Goal: Task Accomplishment & Management: Manage account settings

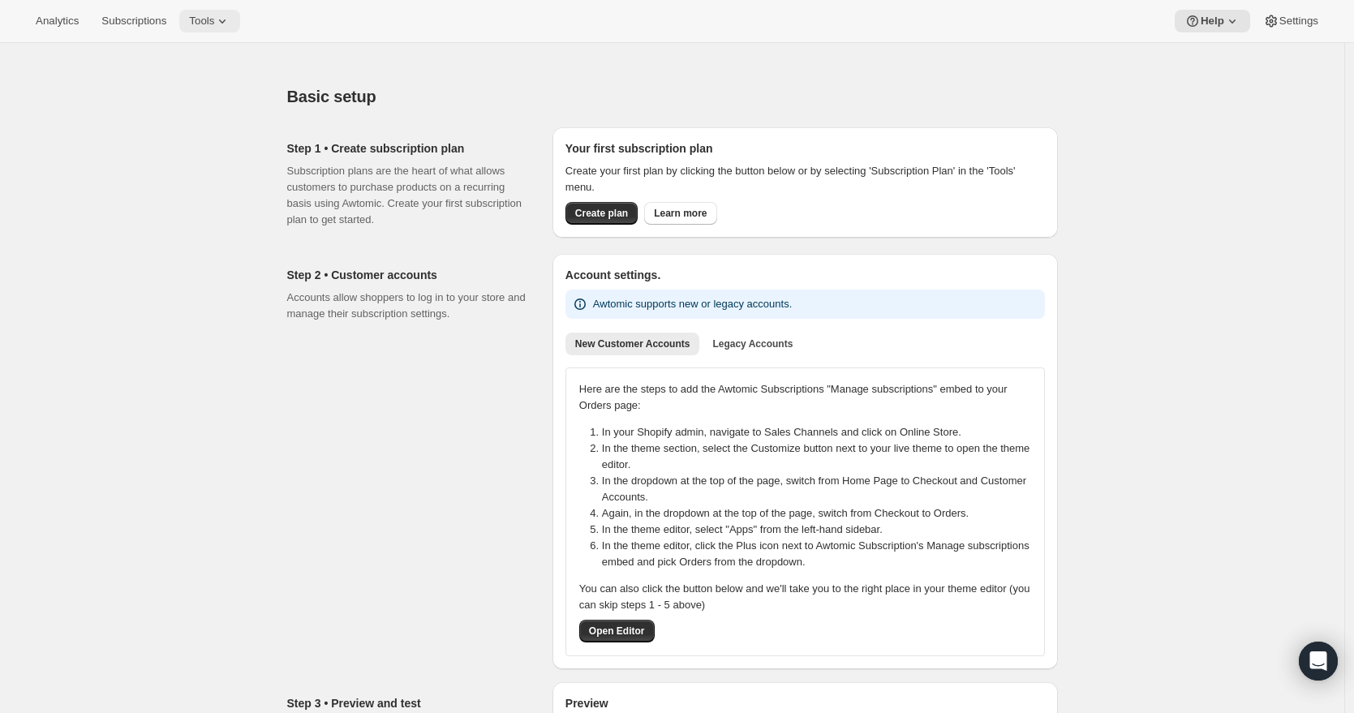
click at [193, 22] on button "Tools" at bounding box center [209, 21] width 61 height 23
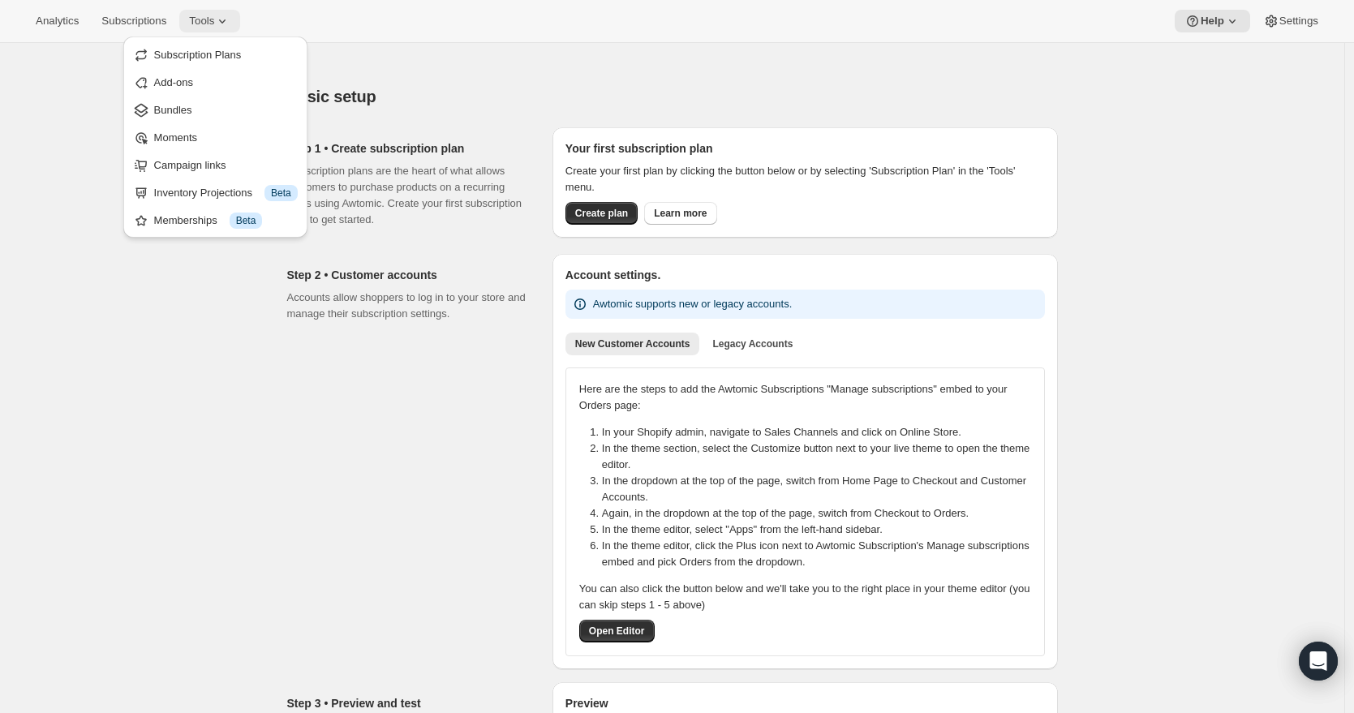
click at [193, 22] on button "Tools" at bounding box center [209, 21] width 61 height 23
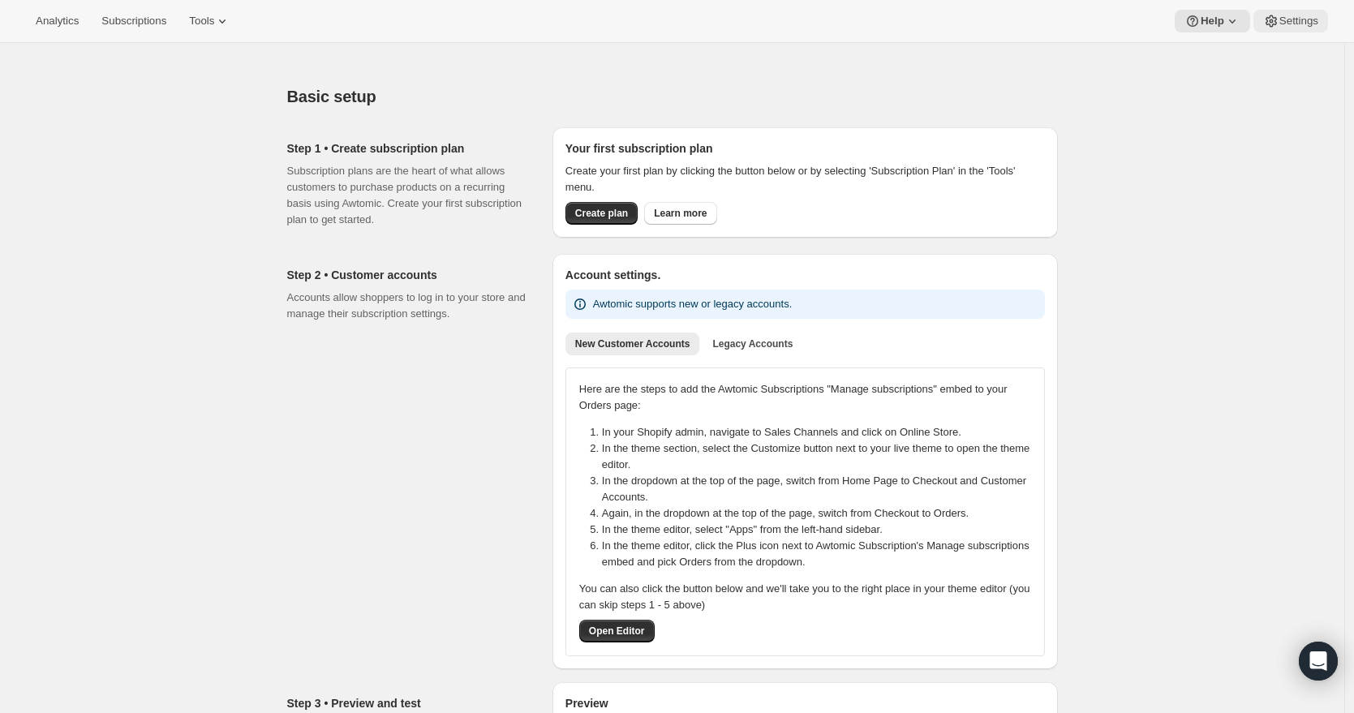
click at [938, 12] on button "Settings" at bounding box center [1290, 21] width 75 height 23
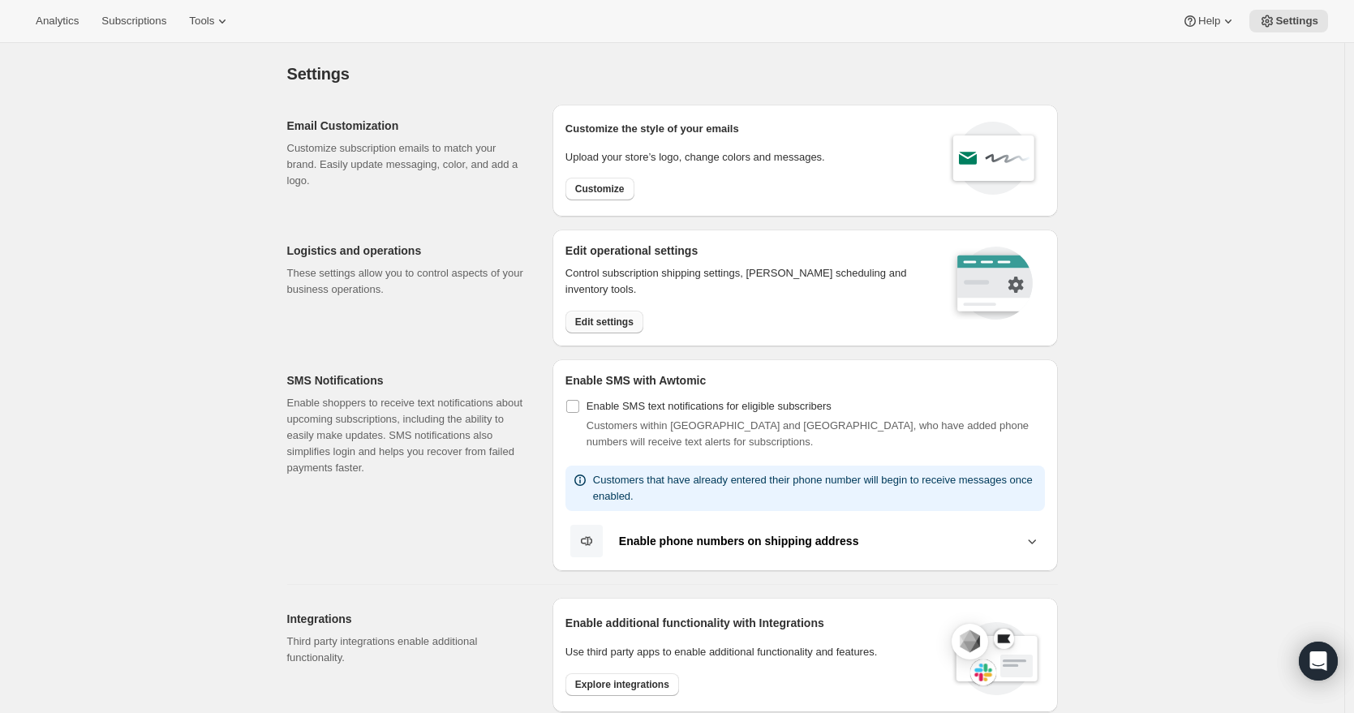
click at [627, 329] on button "Edit settings" at bounding box center [604, 322] width 78 height 23
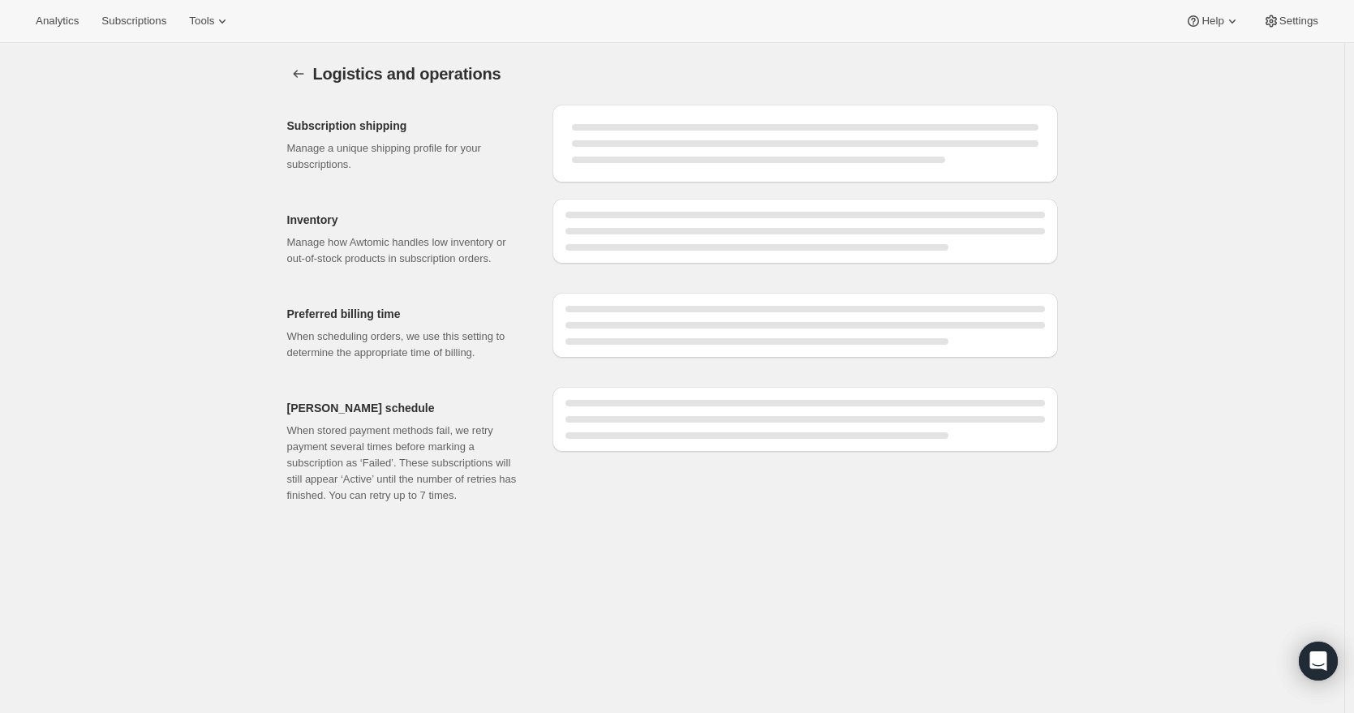
select select "DAY"
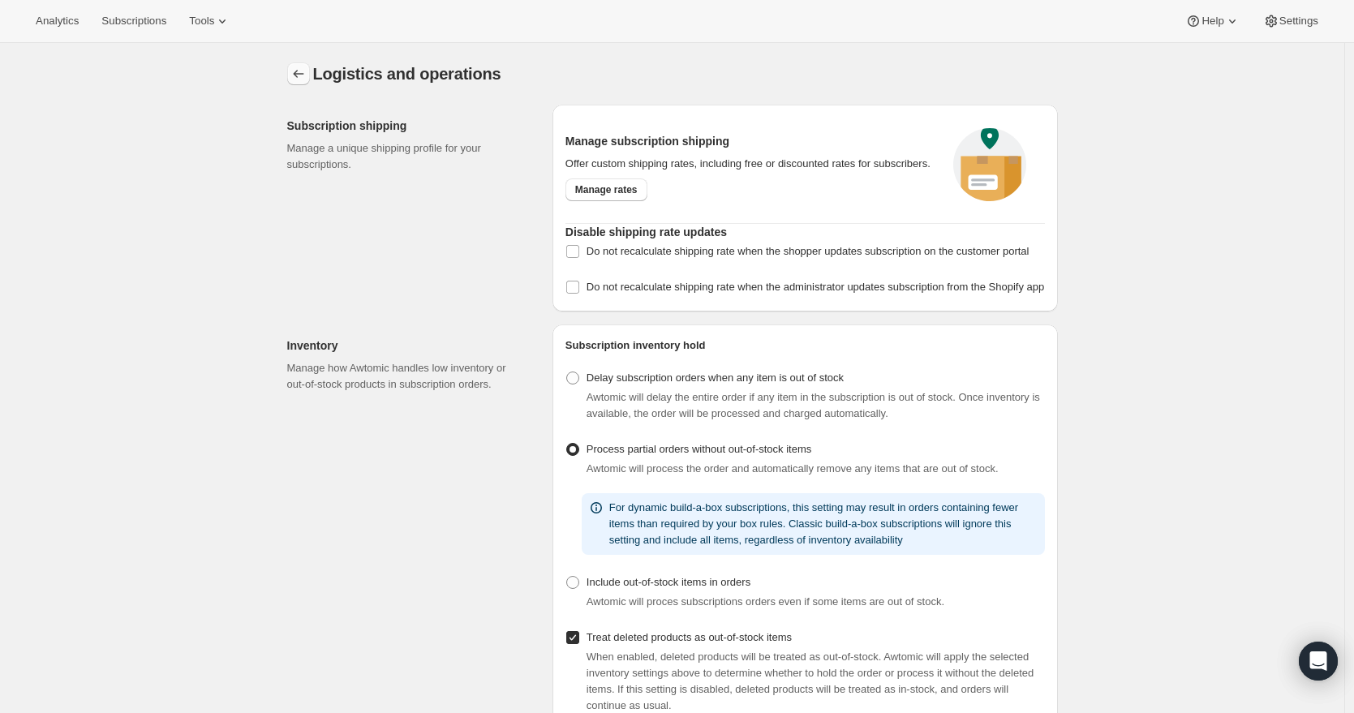
click at [307, 73] on icon "Settings" at bounding box center [298, 74] width 16 height 16
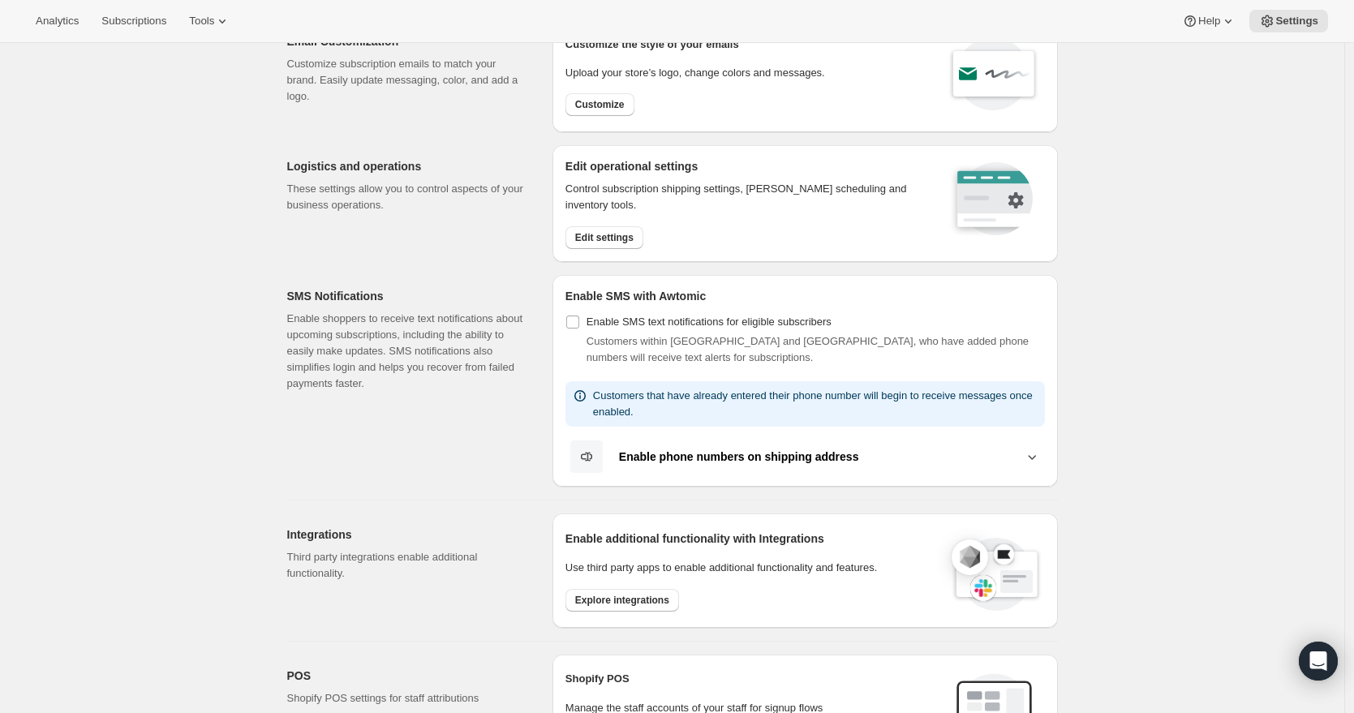
scroll to position [75, 0]
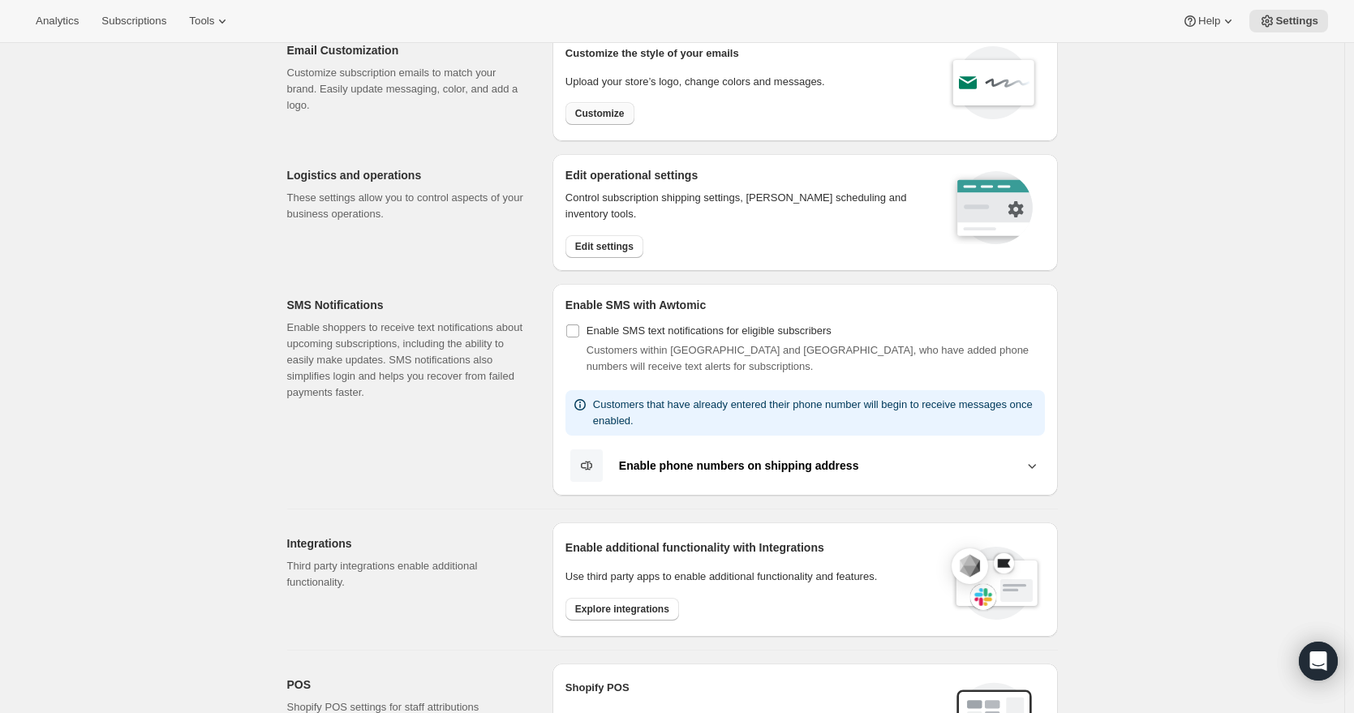
click at [591, 109] on span "Customize" at bounding box center [599, 113] width 49 height 13
select select "subscriptionMessage"
select select "5"
select select "15"
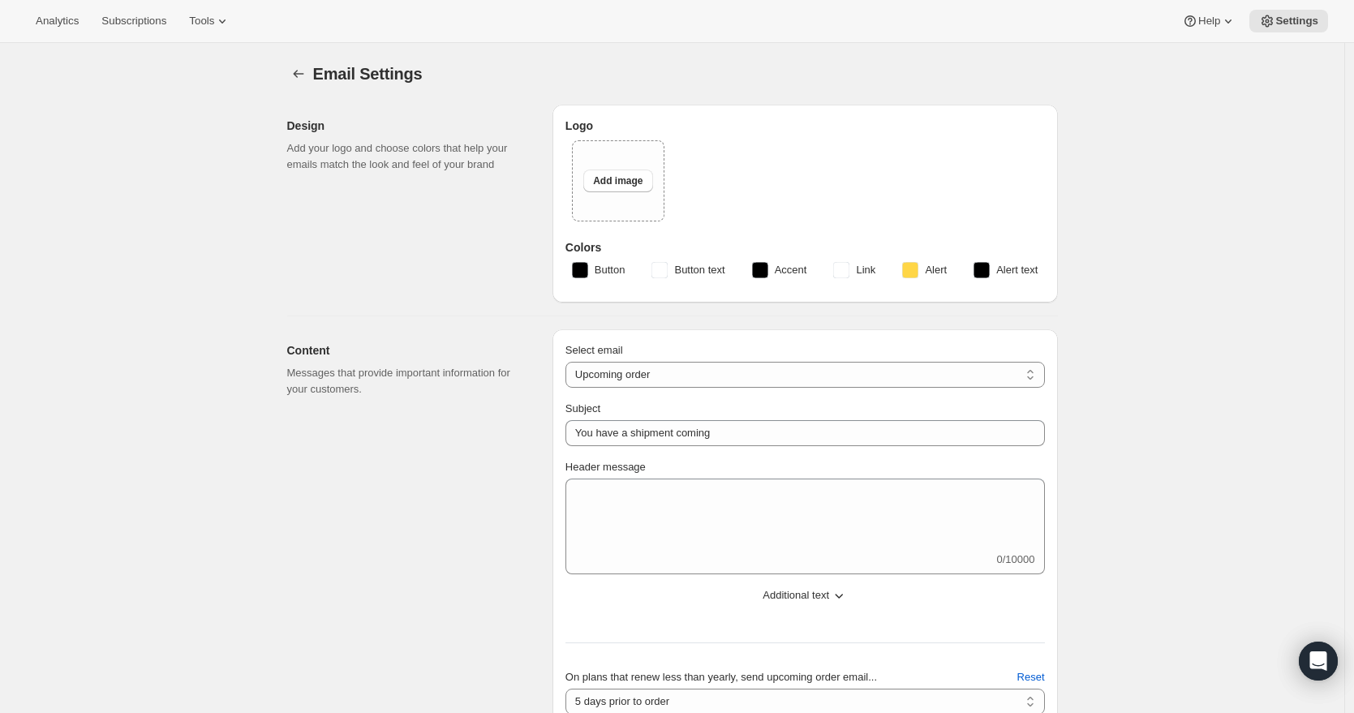
type input "American Ostrich Farms"
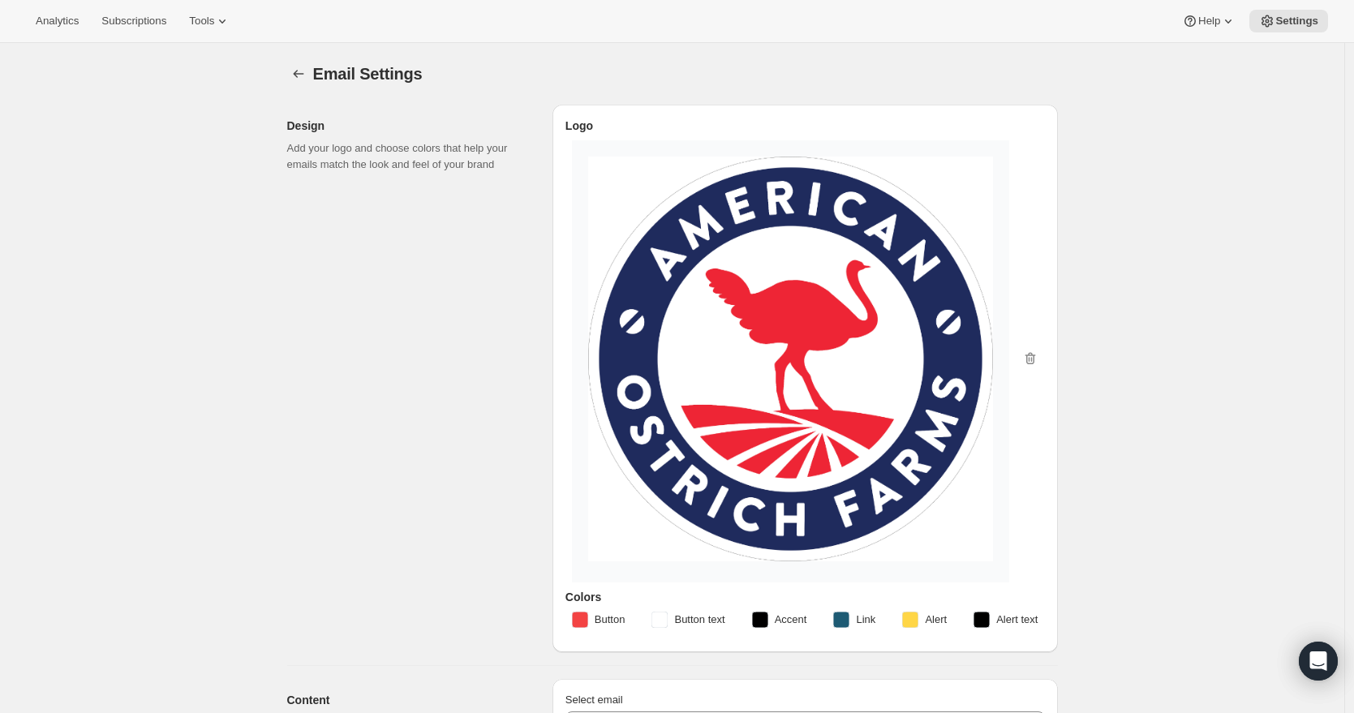
click at [854, 360] on img at bounding box center [790, 359] width 405 height 405
click at [938, 358] on icon "button" at bounding box center [1030, 358] width 16 height 16
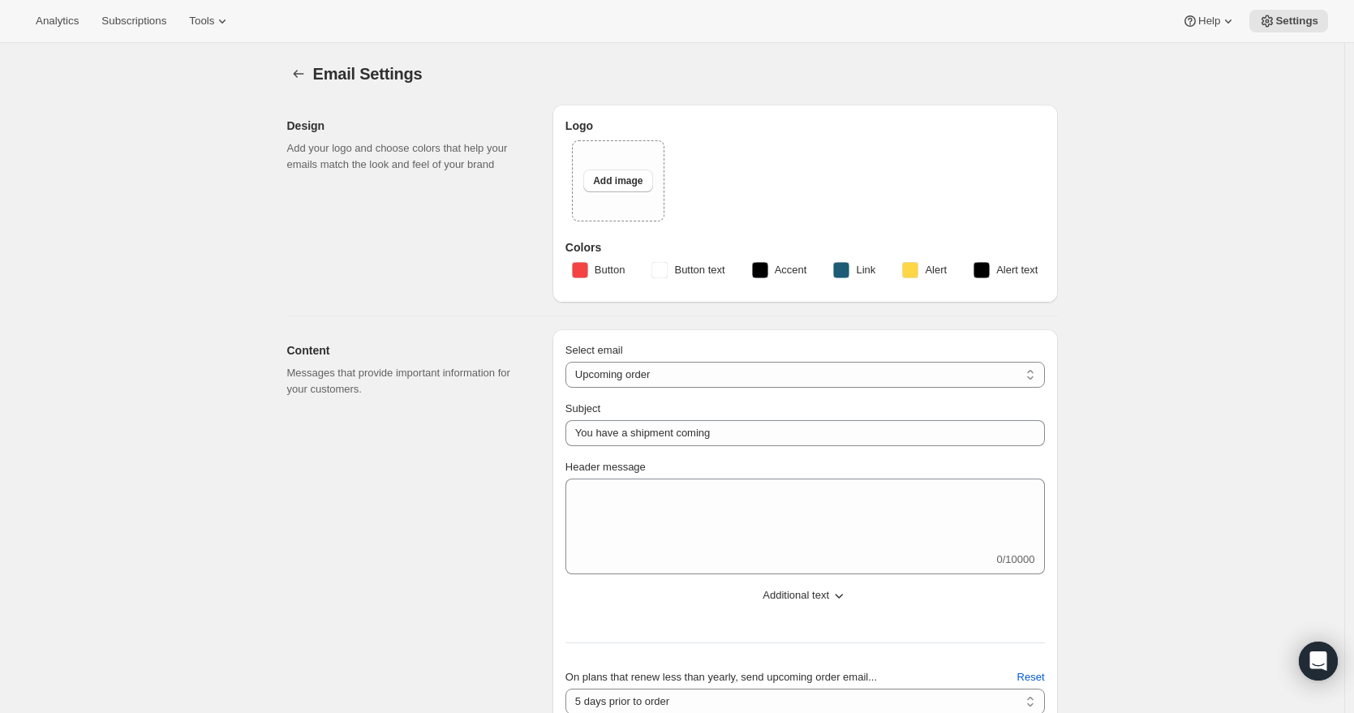
click at [938, 12] on button "Help" at bounding box center [1209, 21] width 74 height 23
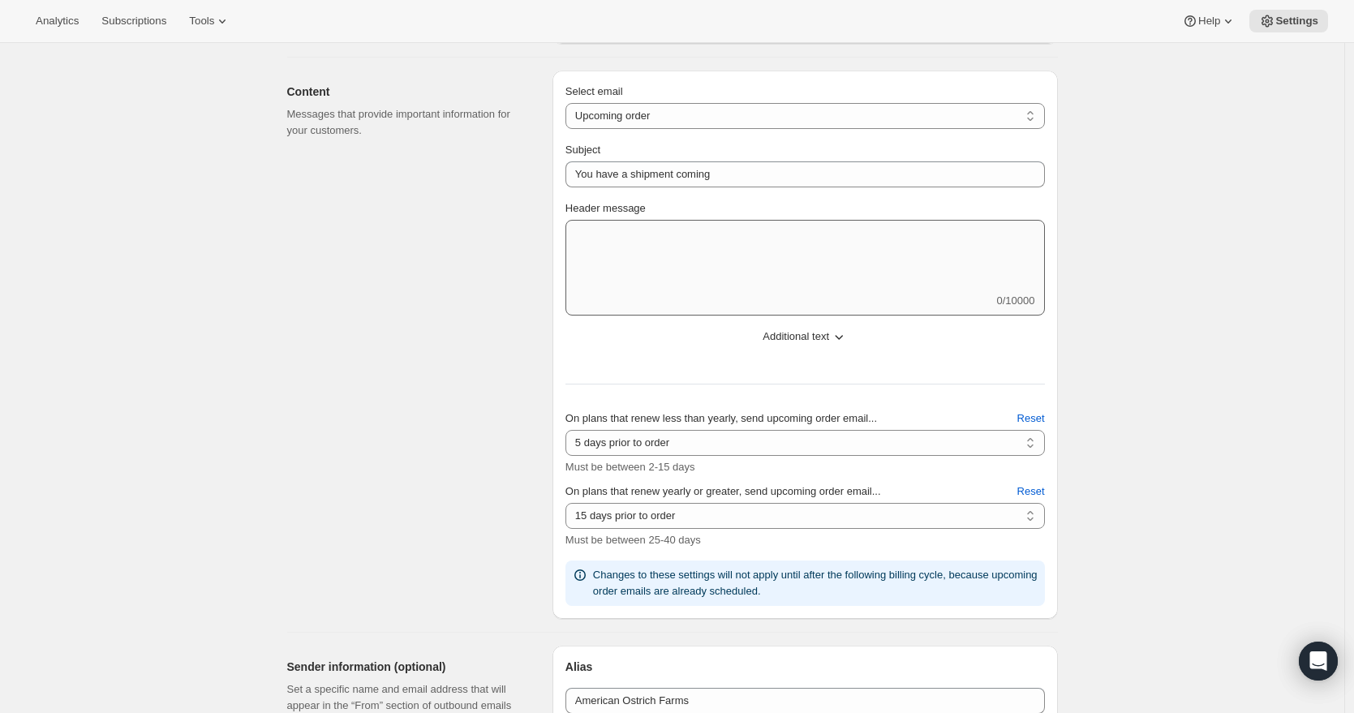
scroll to position [192, 0]
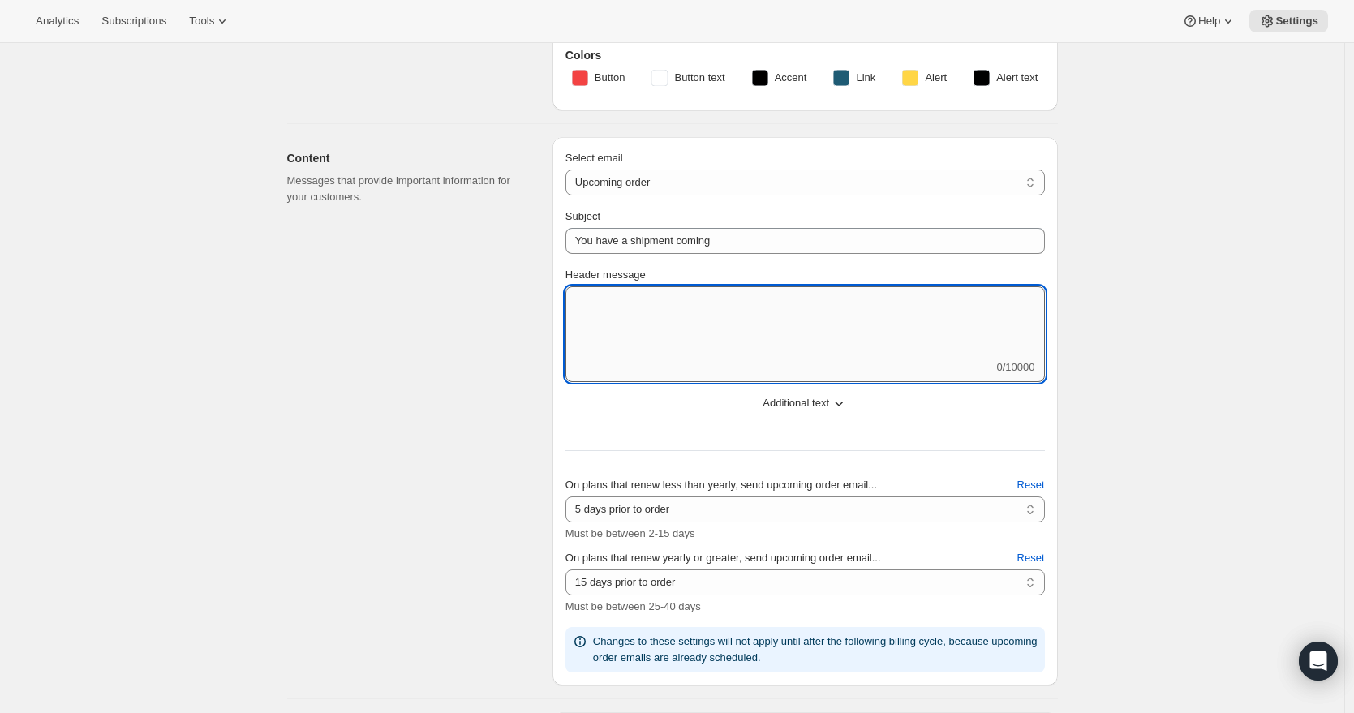
click at [698, 307] on textarea "Header message" at bounding box center [804, 322] width 479 height 73
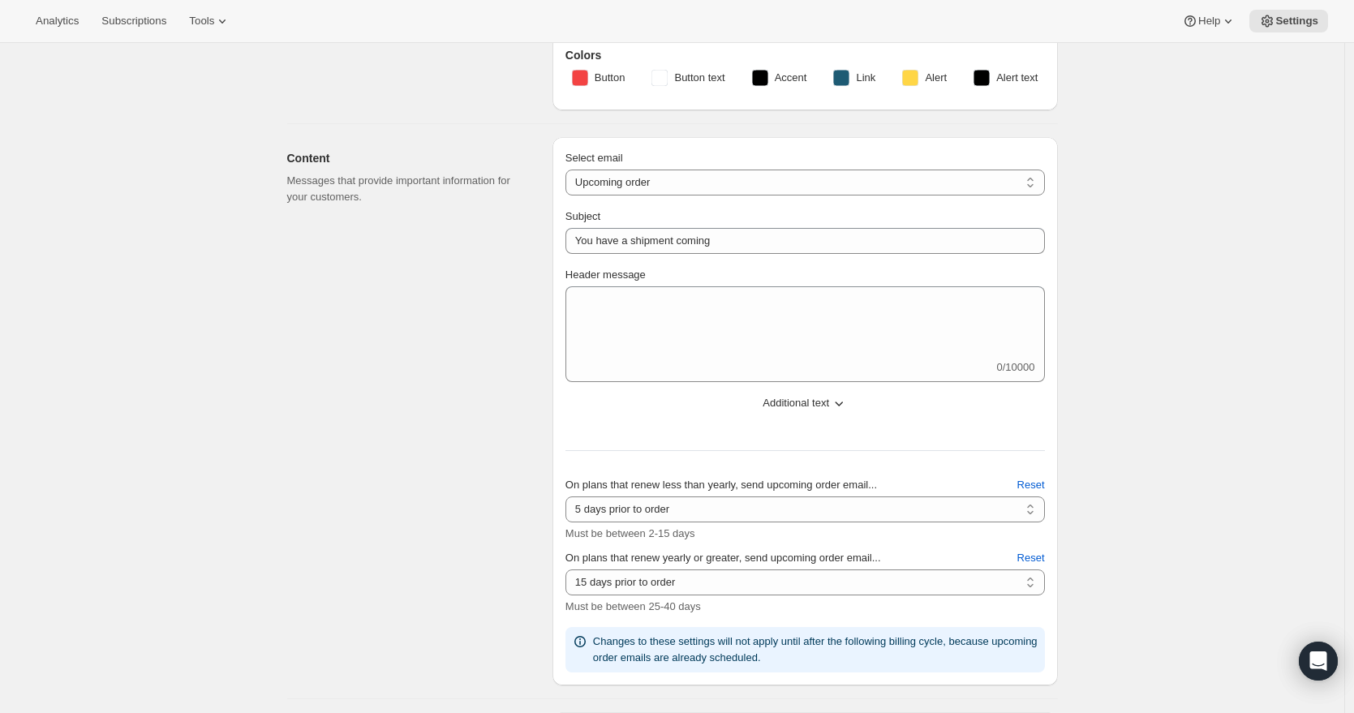
click at [820, 399] on span "Additional text" at bounding box center [795, 403] width 67 height 16
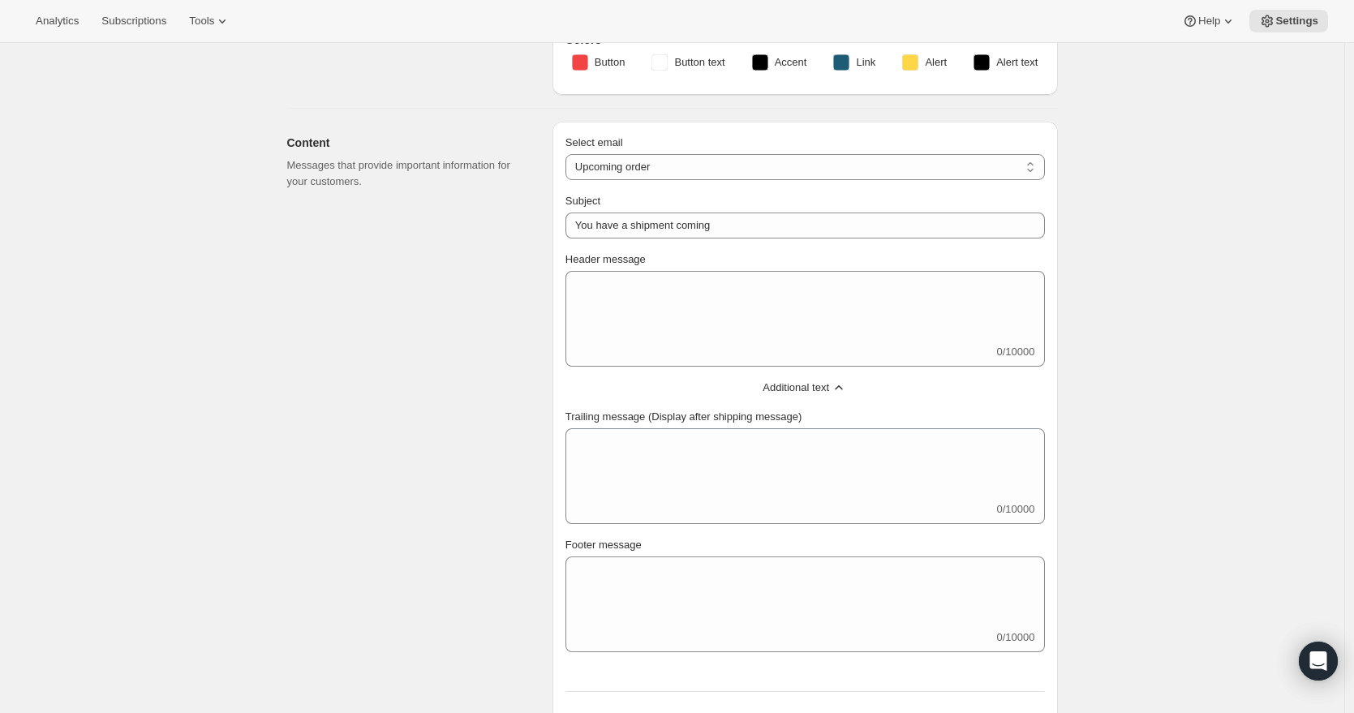
scroll to position [0, 0]
